Goal: Task Accomplishment & Management: Use online tool/utility

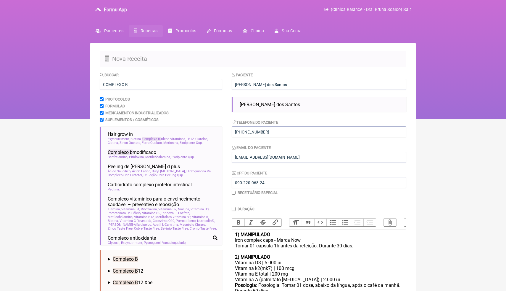
scroll to position [176, 0]
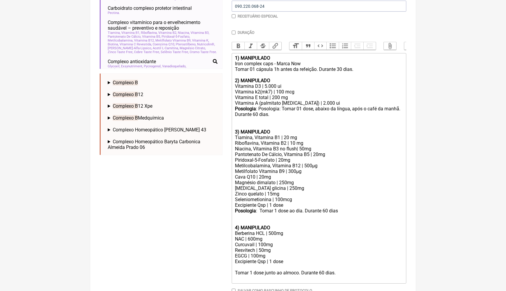
click at [339, 274] on trix-editor "1) MANIPULADO Iron complex caps - Marca Now Tomar 01 cápsula 1h antes da refeiç…" at bounding box center [319, 168] width 175 height 230
type trix-editor "<lor><ipsumd>7) SITAMETCON</adipis><el>Sedd eiusmod temp - Incid Utl<et>Dolor 5…"
click at [184, 218] on div "Buscar COMPLEXO B Protocolos Formulas Medicamentos Industrializados Suplementos…" at bounding box center [161, 110] width 123 height 431
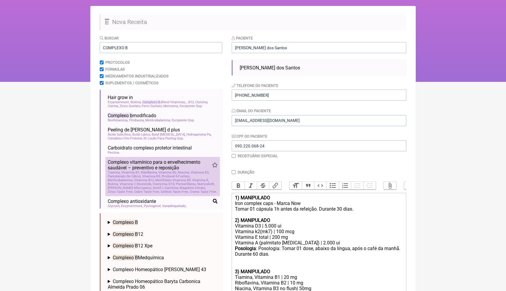
scroll to position [34, 0]
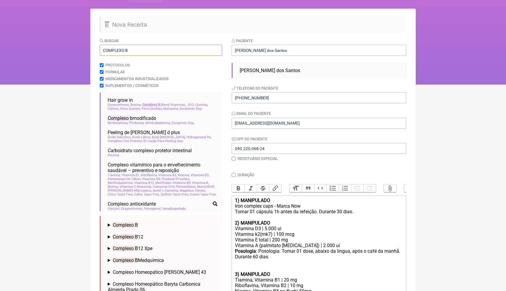
drag, startPoint x: 133, startPoint y: 50, endPoint x: 100, endPoint y: 49, distance: 32.6
click at [100, 51] on input "COMPLEXO B" at bounding box center [161, 50] width 123 height 11
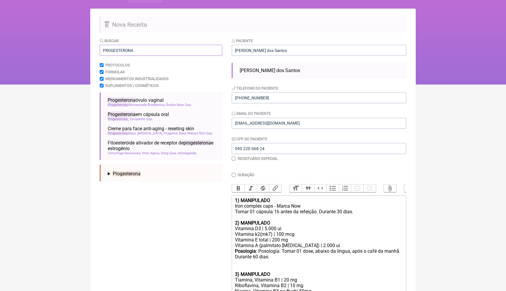
click at [136, 50] on input "PROGESTERONA" at bounding box center [161, 50] width 123 height 11
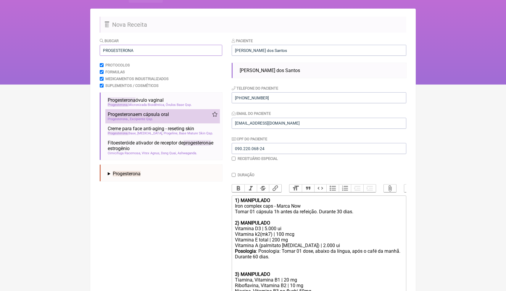
type input "PROGESTERONA"
click at [153, 118] on span "Excipiente Qsp" at bounding box center [141, 119] width 23 height 4
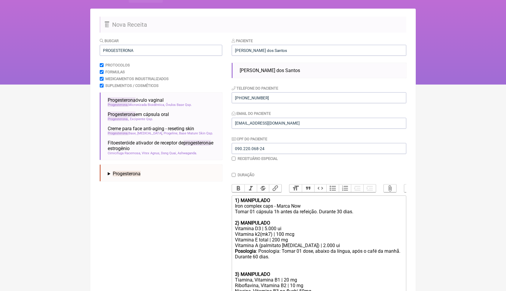
click at [430, 84] on html "FormulApp (Clínica Balance - Dra. Bruna Scalco) Sair [GEOGRAPHIC_DATA] Receitas…" at bounding box center [253, 25] width 506 height 118
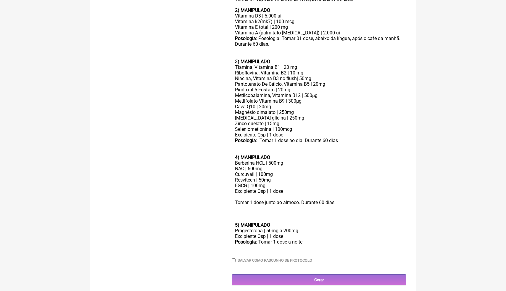
scroll to position [247, 0]
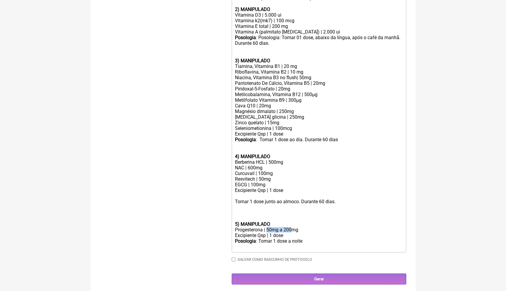
drag, startPoint x: 293, startPoint y: 230, endPoint x: 269, endPoint y: 229, distance: 24.6
click at [269, 229] on div "Progesterona | 50mg a 200mg" at bounding box center [319, 230] width 168 height 6
click at [308, 242] on div "Posologia : Tomar 1 dose a noite ㅤ" at bounding box center [319, 244] width 168 height 12
click at [306, 241] on div "Posologia : Tomar 1 dose a noite ㅤ" at bounding box center [319, 244] width 168 height 12
paste trix-editor "<br>Você deverá usar a medicação <strong>durante os últimos 14 dias do seu cicl…"
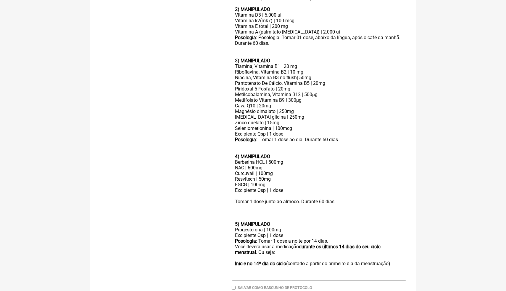
click at [235, 263] on strong "Inicie no 14º dia do ciclo" at bounding box center [260, 263] width 51 height 6
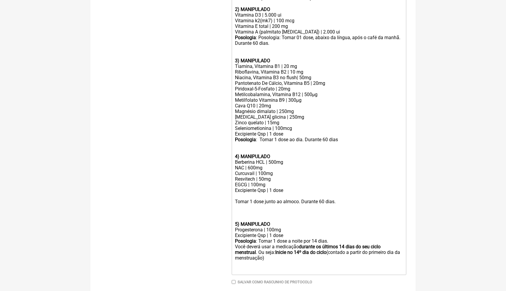
click at [280, 257] on div "Posologia : Tomar 1 dose a noite por 14 dias. Você deverá usar a medicação dura…" at bounding box center [319, 249] width 168 height 23
click at [252, 216] on div at bounding box center [319, 218] width 168 height 6
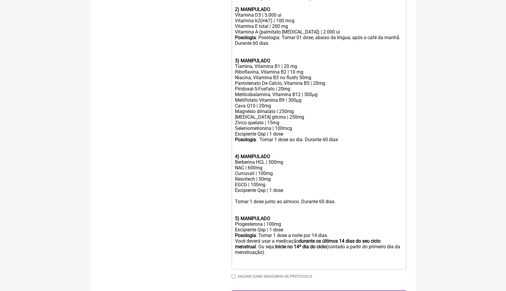
type trix-editor "<lor><ipsumd>7) SITAMETCON</adipis><el>Sedd eiusmod temp - Incid Utl<et>Dolor 5…"
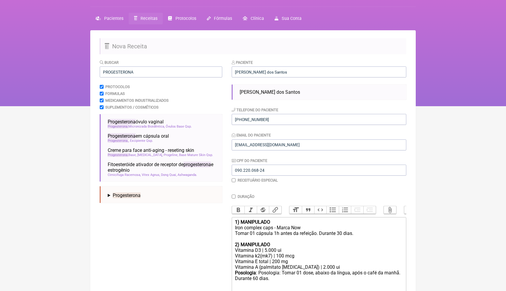
scroll to position [0, 0]
